Goal: Find specific page/section: Find specific page/section

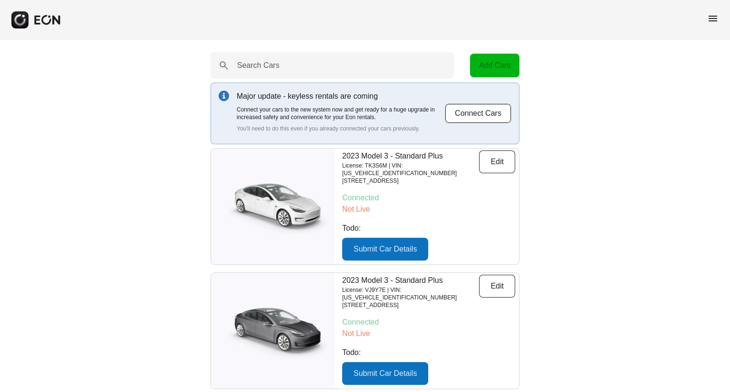
drag, startPoint x: 162, startPoint y: 138, endPoint x: 173, endPoint y: 143, distance: 12.2
